Goal: Find specific page/section: Find specific page/section

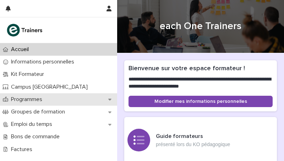
click at [30, 100] on p "Programmes" at bounding box center [28, 99] width 40 height 7
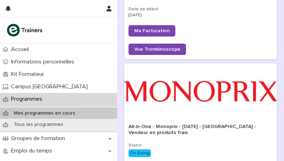
scroll to position [198, 0]
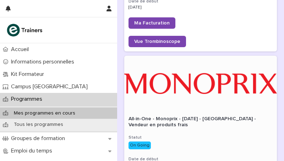
click at [184, 116] on div "All-in-One - Monoprix - [DATE] - [GEOGRAPHIC_DATA] - Vendeur en produits frais" at bounding box center [201, 122] width 144 height 12
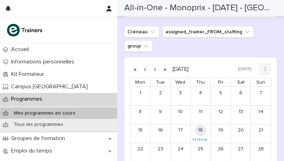
scroll to position [684, 0]
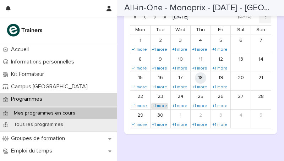
click at [160, 106] on link "+1 more" at bounding box center [159, 106] width 17 height 6
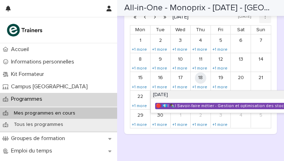
click at [175, 106] on div "🔴 💶| ✒️| Savoir-faire métier - Gestion et optimisation des stocks" at bounding box center [222, 106] width 133 height 6
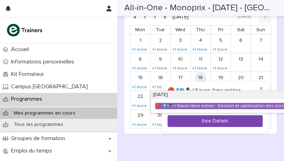
click at [183, 124] on button "See Details" at bounding box center [215, 121] width 95 height 12
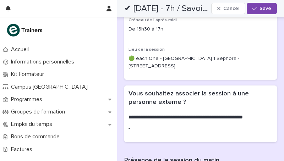
scroll to position [224, 0]
